Goal: Transaction & Acquisition: Purchase product/service

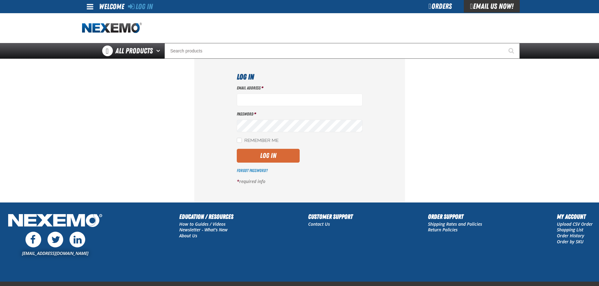
type input "rperedero@vtaig.com"
click at [271, 153] on button "Log In" at bounding box center [268, 156] width 63 height 14
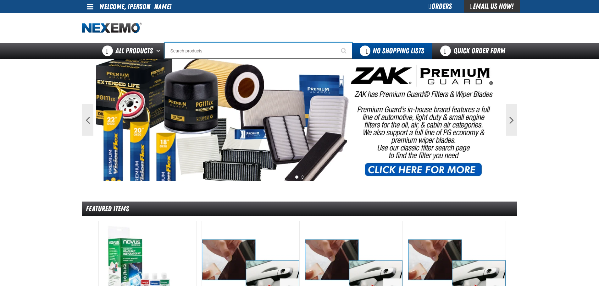
click at [247, 52] on input "Search" at bounding box center [258, 51] width 188 height 16
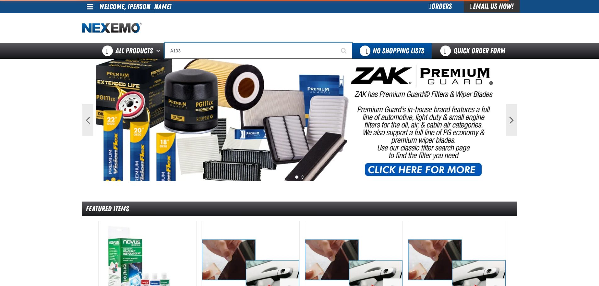
type input "A103"
click at [336, 43] on button "Start Searching" at bounding box center [344, 51] width 16 height 16
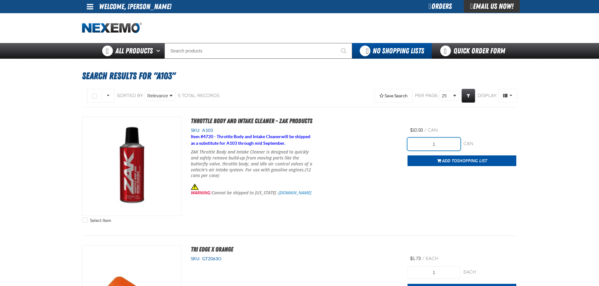
click at [436, 142] on input "1" at bounding box center [434, 144] width 53 height 13
type input "24"
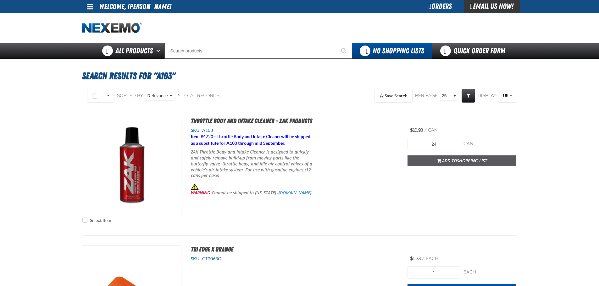
click at [445, 159] on span "Add to Shopping List" at bounding box center [464, 161] width 45 height 6
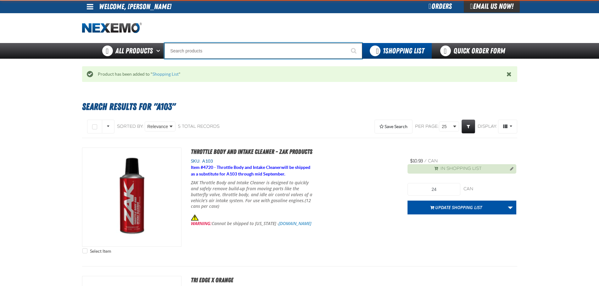
click at [239, 54] on input "Search" at bounding box center [263, 51] width 198 height 16
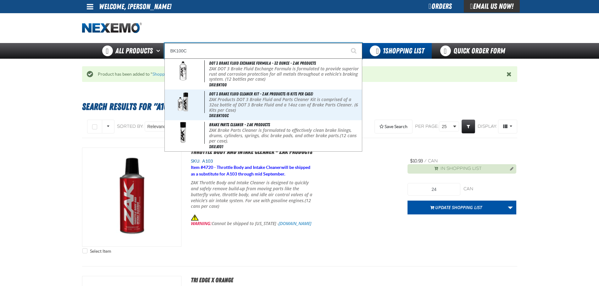
type input "BK100C"
click at [347, 43] on button "Start Searching" at bounding box center [355, 51] width 16 height 16
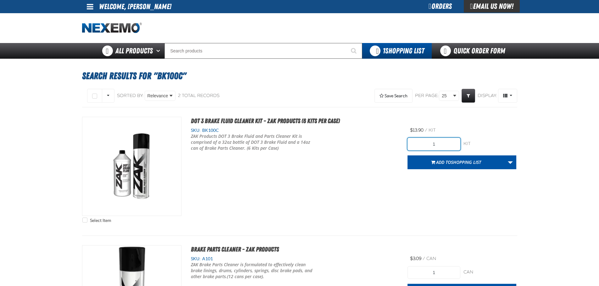
click at [445, 143] on input "1" at bounding box center [434, 144] width 53 height 13
type input "6"
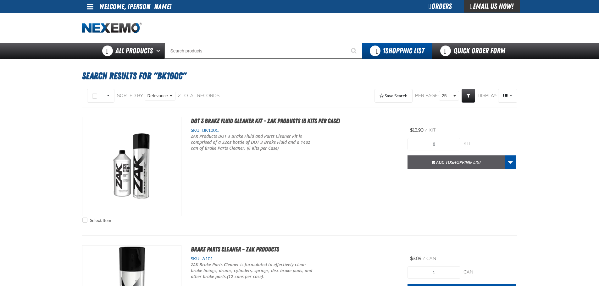
click at [444, 165] on span "Add to Shopping List" at bounding box center [458, 162] width 45 height 6
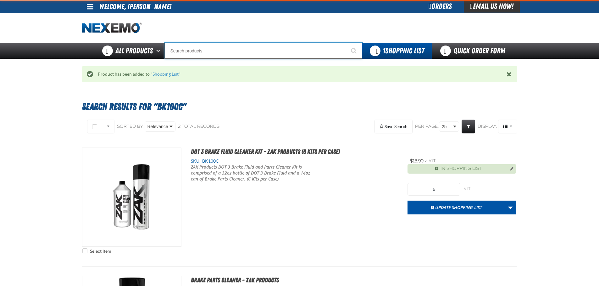
click at [251, 53] on input "Search" at bounding box center [263, 51] width 198 height 16
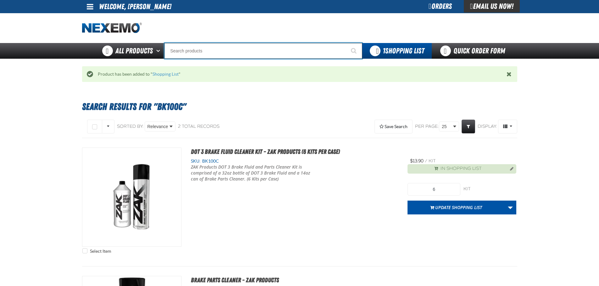
click at [251, 53] on input "Search" at bounding box center [263, 51] width 198 height 16
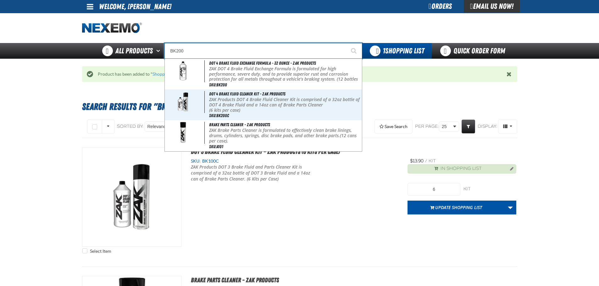
type input "BK200"
click at [347, 43] on button "Start Searching" at bounding box center [355, 51] width 16 height 16
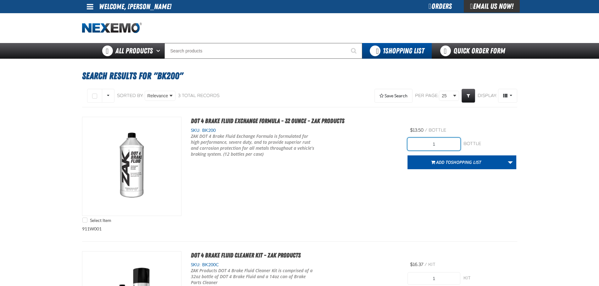
click at [426, 147] on input "1" at bounding box center [434, 144] width 53 height 13
type input "24"
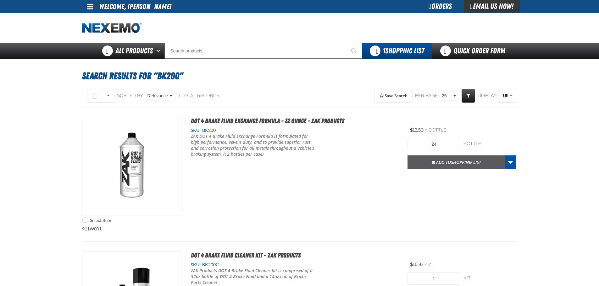
click at [441, 161] on span "Add to Shopping List" at bounding box center [458, 162] width 45 height 6
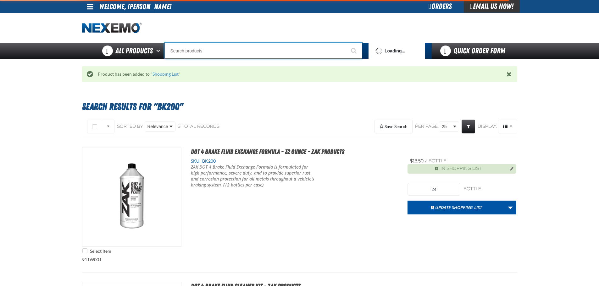
click at [257, 52] on input "Search" at bounding box center [263, 51] width 198 height 16
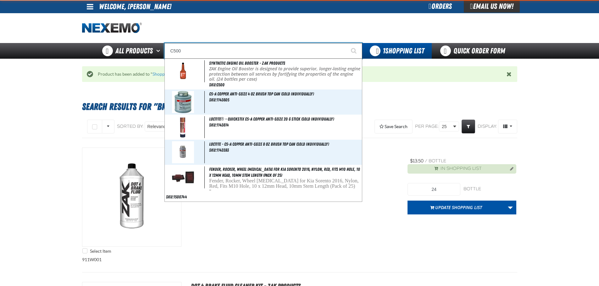
type input "C500"
click at [347, 43] on button "Start Searching" at bounding box center [355, 51] width 16 height 16
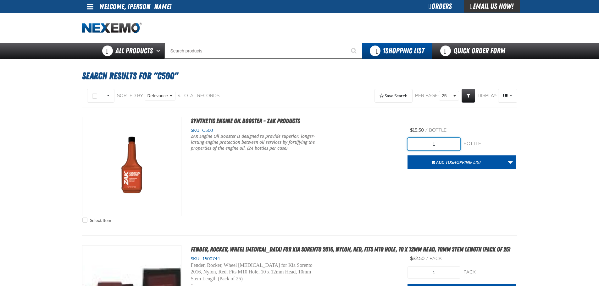
click at [440, 145] on input "1" at bounding box center [434, 144] width 53 height 13
type input "192"
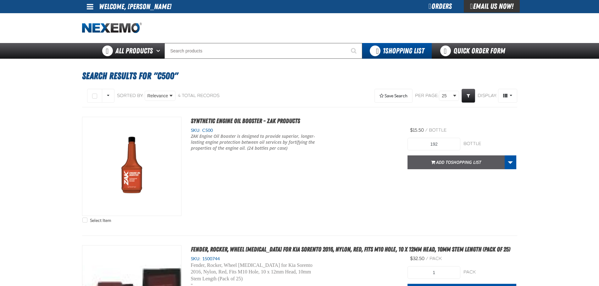
click at [453, 165] on span "Shopping List" at bounding box center [466, 162] width 30 height 6
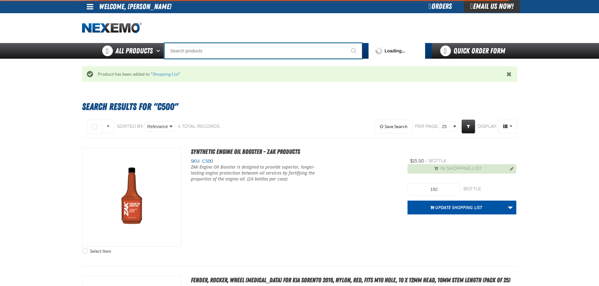
click at [210, 49] on input "Search" at bounding box center [263, 51] width 198 height 16
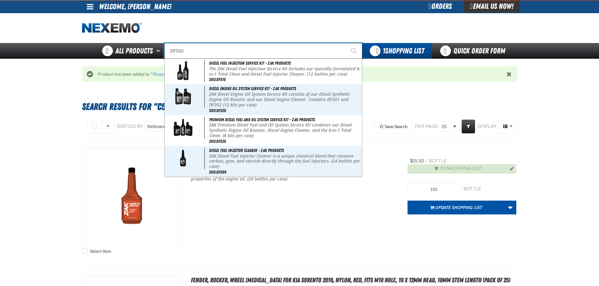
type input "DF510"
click at [347, 43] on button "Start Searching" at bounding box center [355, 51] width 16 height 16
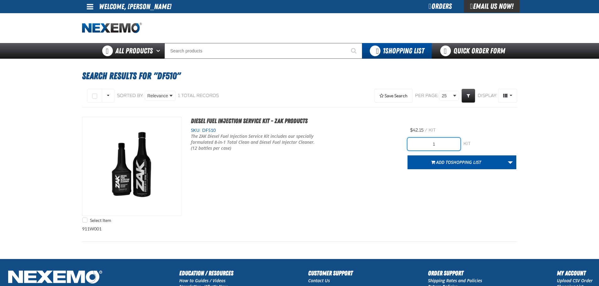
click at [450, 145] on input "1" at bounding box center [434, 144] width 53 height 13
type input "12"
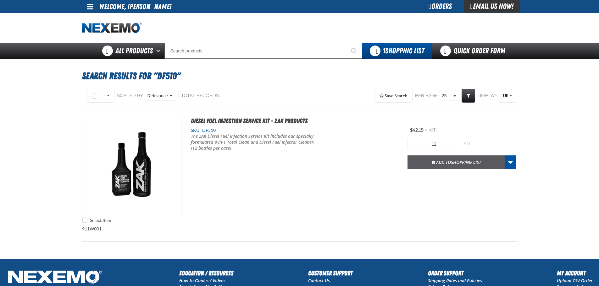
click at [450, 161] on span "Add to Shopping List" at bounding box center [458, 162] width 45 height 6
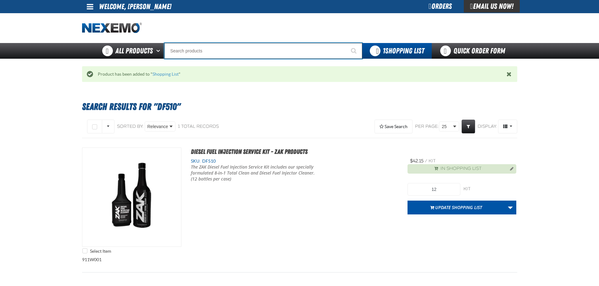
click at [227, 55] on input "Search" at bounding box center [263, 51] width 198 height 16
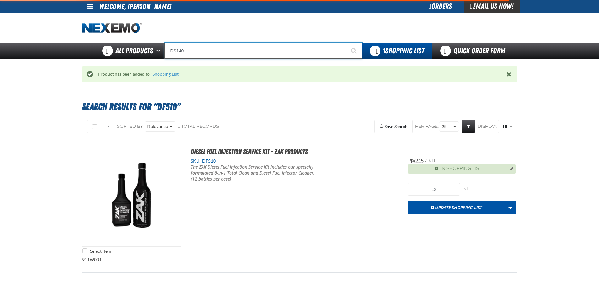
type input "DS140"
click at [347, 43] on button "Start Searching" at bounding box center [355, 51] width 16 height 16
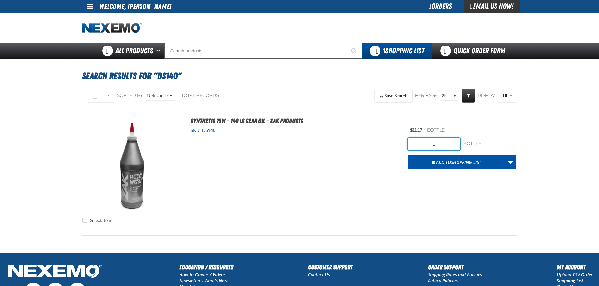
click at [443, 141] on input "1" at bounding box center [434, 144] width 53 height 13
type input "24"
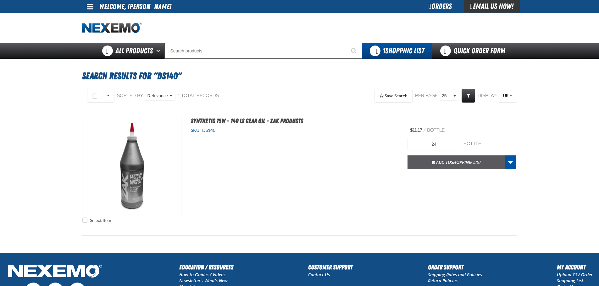
click at [439, 165] on button "Add to Shopping List" at bounding box center [456, 163] width 97 height 14
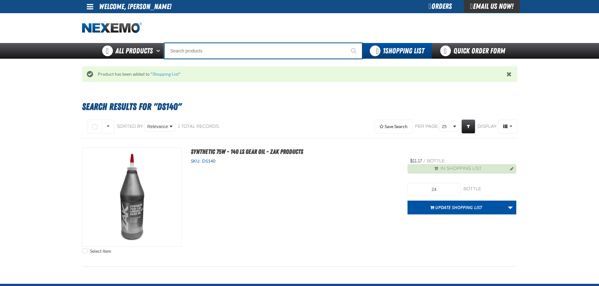
click at [215, 49] on input "Search" at bounding box center [263, 51] width 198 height 16
type input "R"
type input "ROADSIDE R"
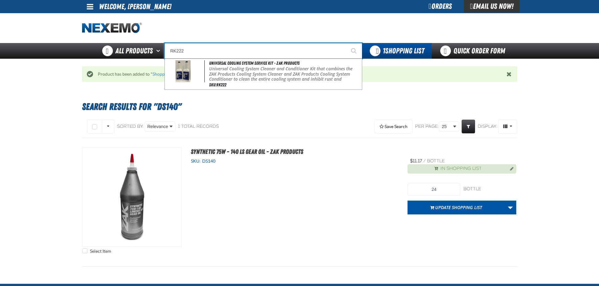
type input "RK222"
click at [347, 43] on button "Start Searching" at bounding box center [355, 51] width 16 height 16
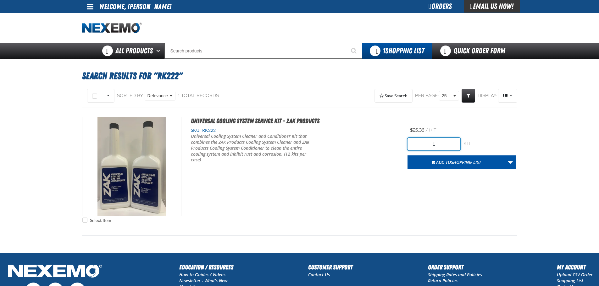
click at [434, 145] on input "1" at bounding box center [434, 144] width 53 height 13
type input "12"
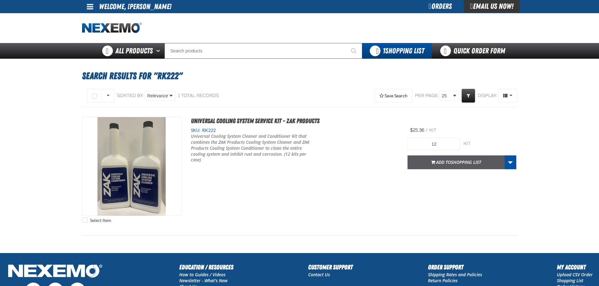
click at [455, 161] on span "Shopping List" at bounding box center [466, 162] width 30 height 6
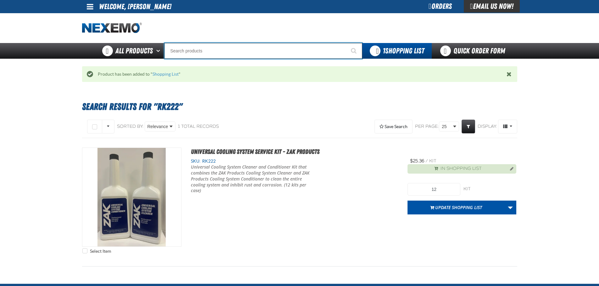
click at [267, 53] on input "Search" at bounding box center [263, 51] width 198 height 16
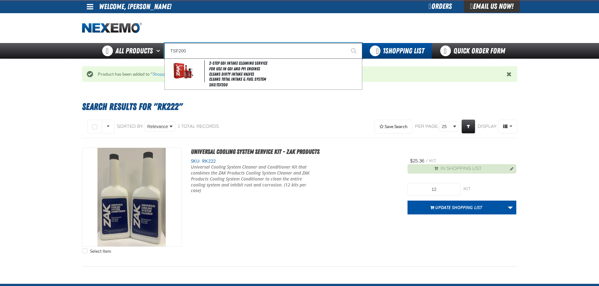
type input "TSF200"
click at [347, 43] on button "Start Searching" at bounding box center [355, 51] width 16 height 16
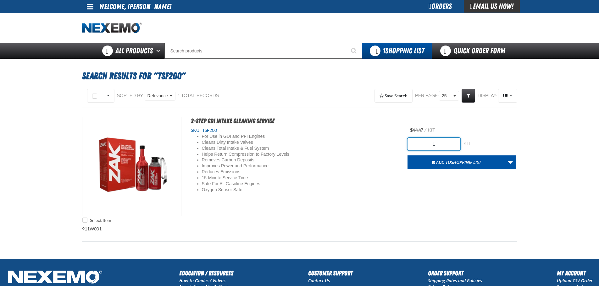
click at [434, 146] on input "1" at bounding box center [434, 144] width 53 height 13
type input "12"
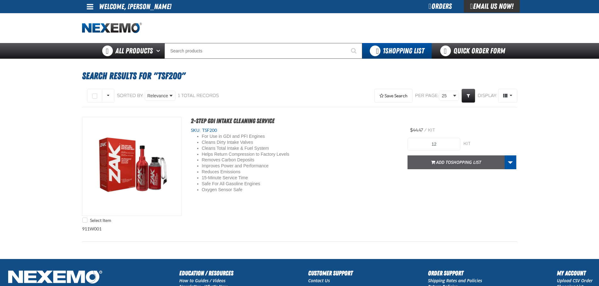
click at [441, 163] on span "Add to Shopping List" at bounding box center [458, 162] width 45 height 6
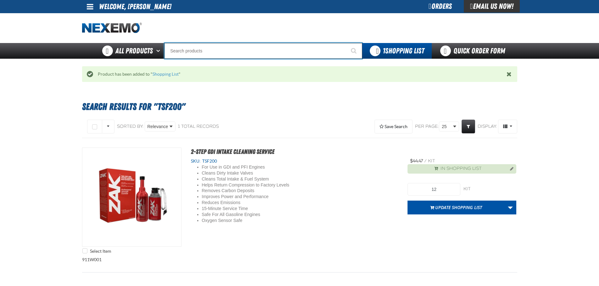
click at [260, 54] on input "Search" at bounding box center [263, 51] width 198 height 16
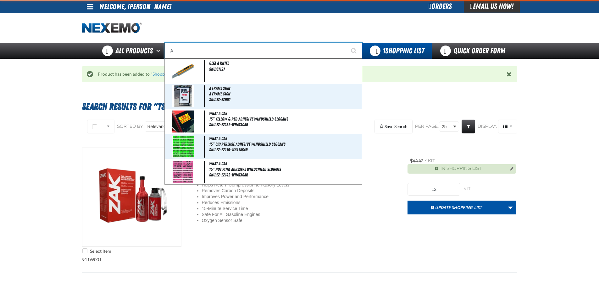
type input "AC"
type input "AC Power Booster - ZAK Products"
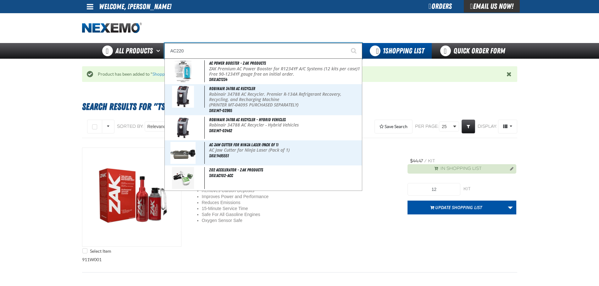
type input "AC220"
click at [347, 43] on button "Start Searching" at bounding box center [355, 51] width 16 height 16
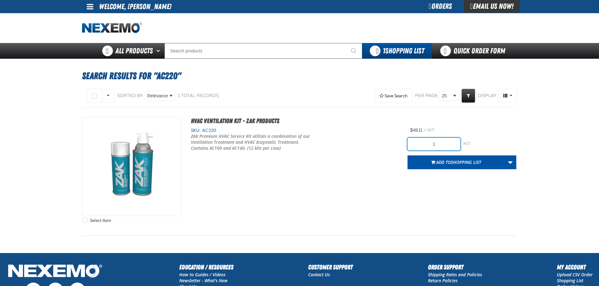
click at [436, 147] on input "1" at bounding box center [434, 144] width 53 height 13
type input "24"
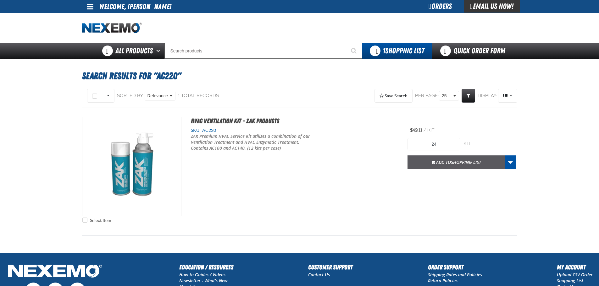
click at [448, 166] on button "Add to Shopping List" at bounding box center [456, 163] width 97 height 14
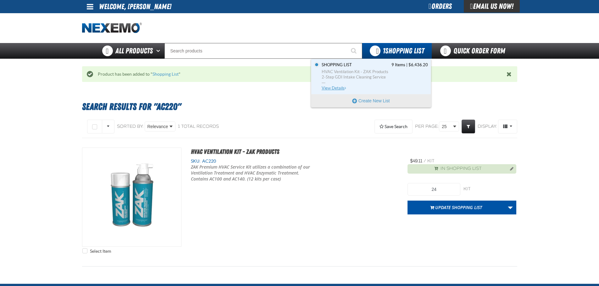
click at [378, 74] on span "HVAC Ventilation Kit - ZAK Products" at bounding box center [375, 72] width 106 height 6
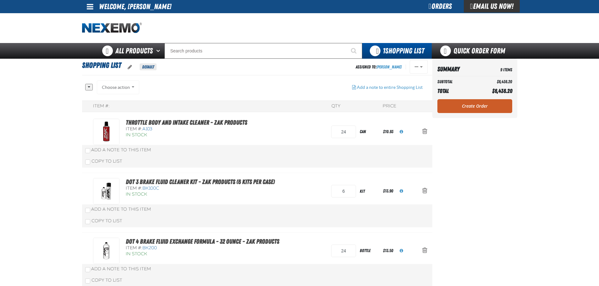
click at [128, 88] on div "Choose action Add to Shopping Cart Add to ZTK [DATE] Add to Shopping Cart Add t…" at bounding box center [118, 87] width 43 height 14
click at [483, 109] on link "Create Order" at bounding box center [474, 106] width 75 height 14
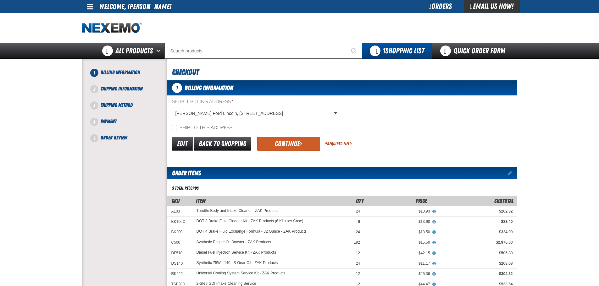
click at [182, 130] on label "Ship to this address" at bounding box center [202, 128] width 60 height 6
click at [177, 130] on input "Ship to this address" at bounding box center [174, 127] width 5 height 5
checkbox input "true"
click at [301, 145] on span "submit" at bounding box center [301, 143] width 3 height 7
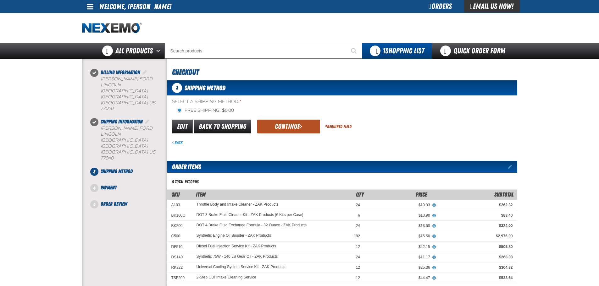
click at [285, 130] on button "Continue" at bounding box center [288, 127] width 63 height 14
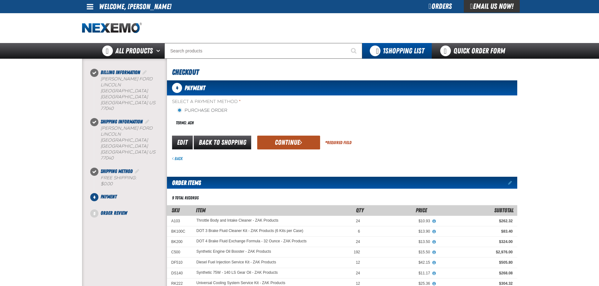
click at [281, 141] on button "Continue" at bounding box center [288, 143] width 63 height 14
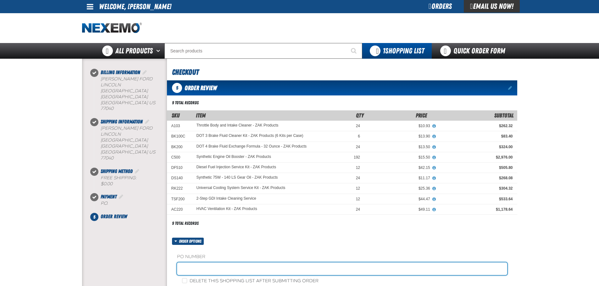
click at [190, 268] on input "text" at bounding box center [342, 269] width 330 height 13
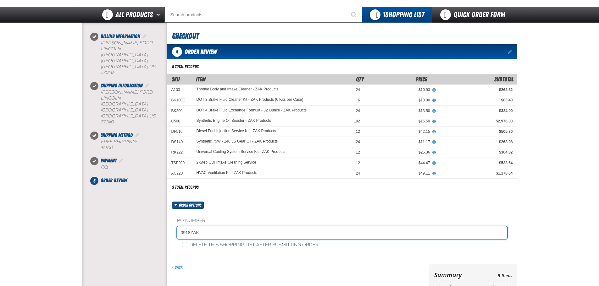
scroll to position [94, 0]
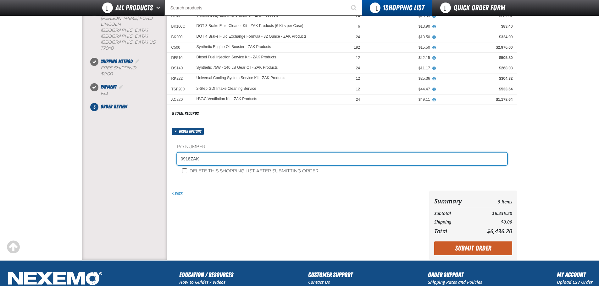
type input "0918ZAK"
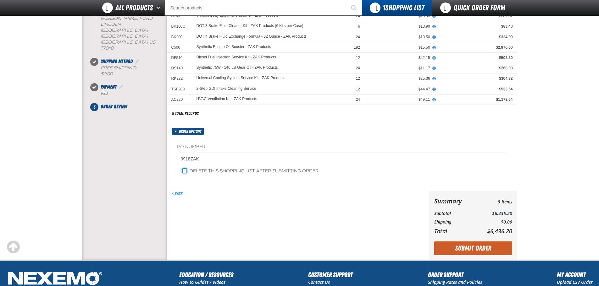
click at [184, 170] on input "Delete this shopping list after submitting order" at bounding box center [184, 171] width 5 height 5
checkbox input "true"
click at [469, 249] on button "Submit Order" at bounding box center [473, 249] width 78 height 14
